Goal: Find specific page/section: Find specific page/section

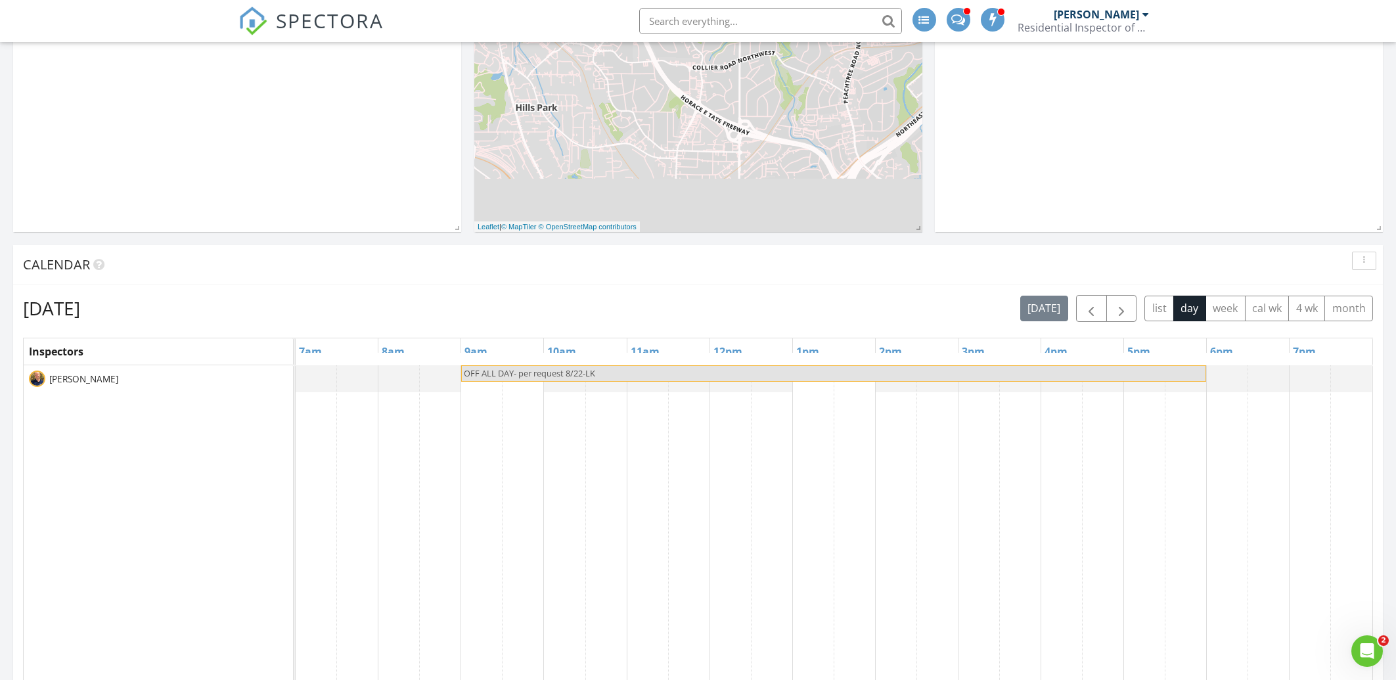
scroll to position [352, 0]
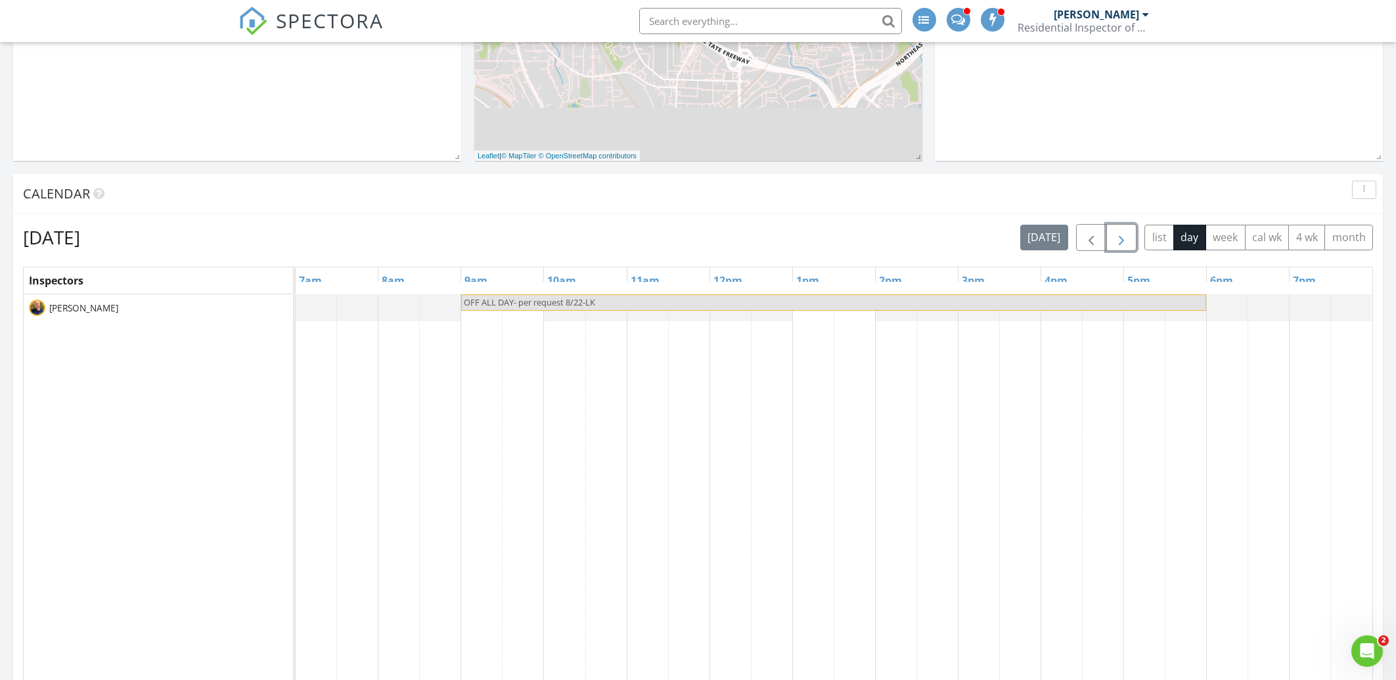
click at [1127, 234] on span "button" at bounding box center [1121, 238] width 16 height 16
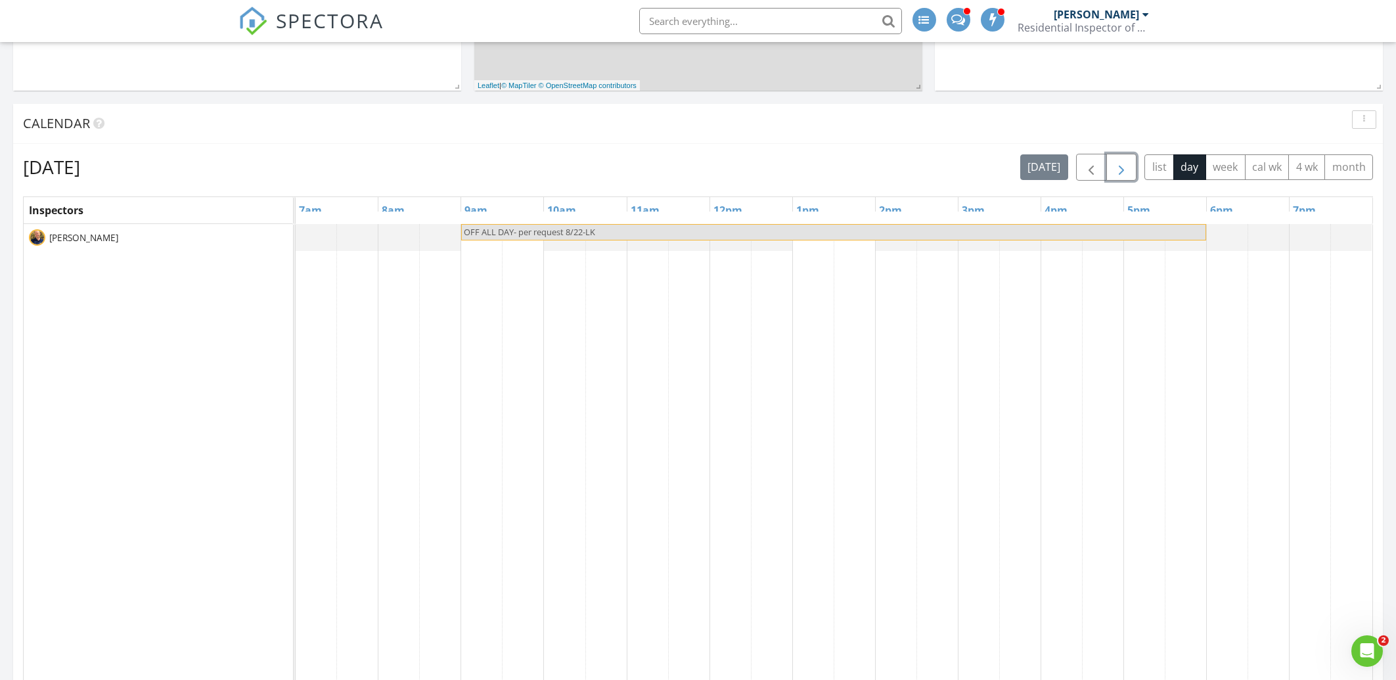
click at [1124, 167] on span "button" at bounding box center [1121, 168] width 16 height 16
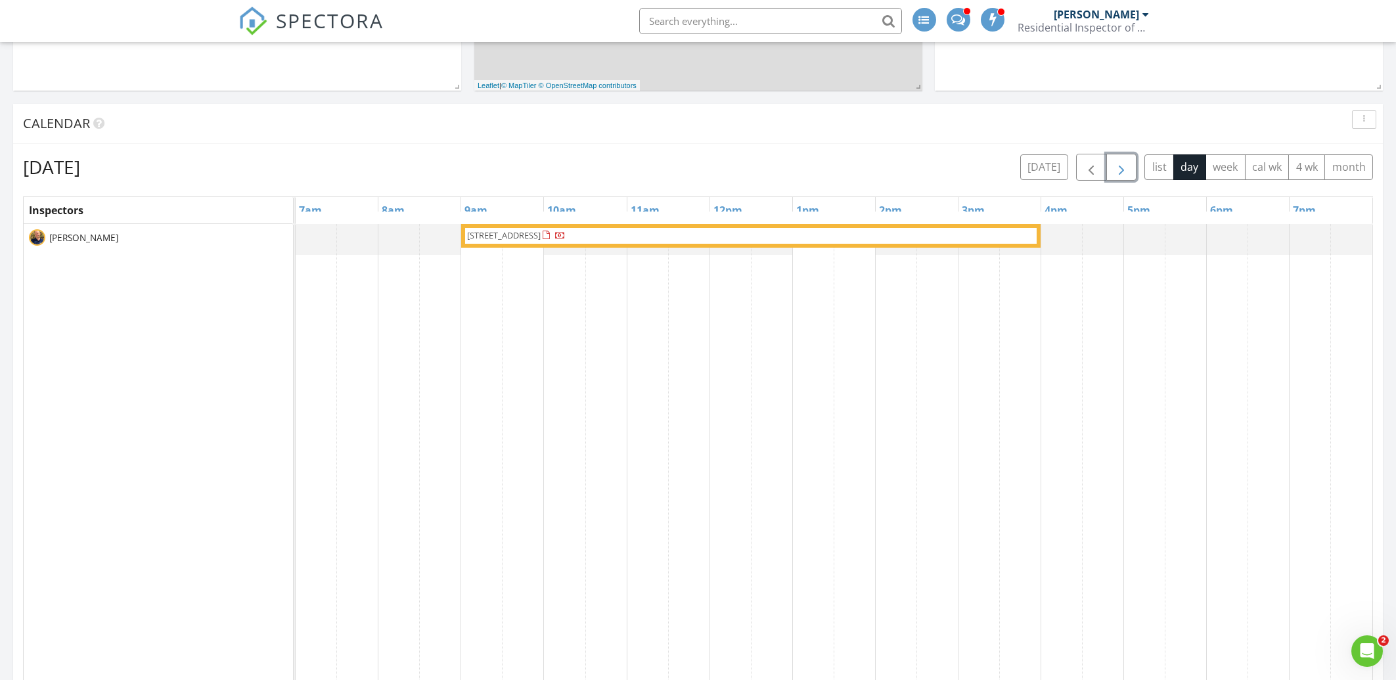
click at [566, 237] on div at bounding box center [560, 236] width 11 height 11
